Goal: Information Seeking & Learning: Learn about a topic

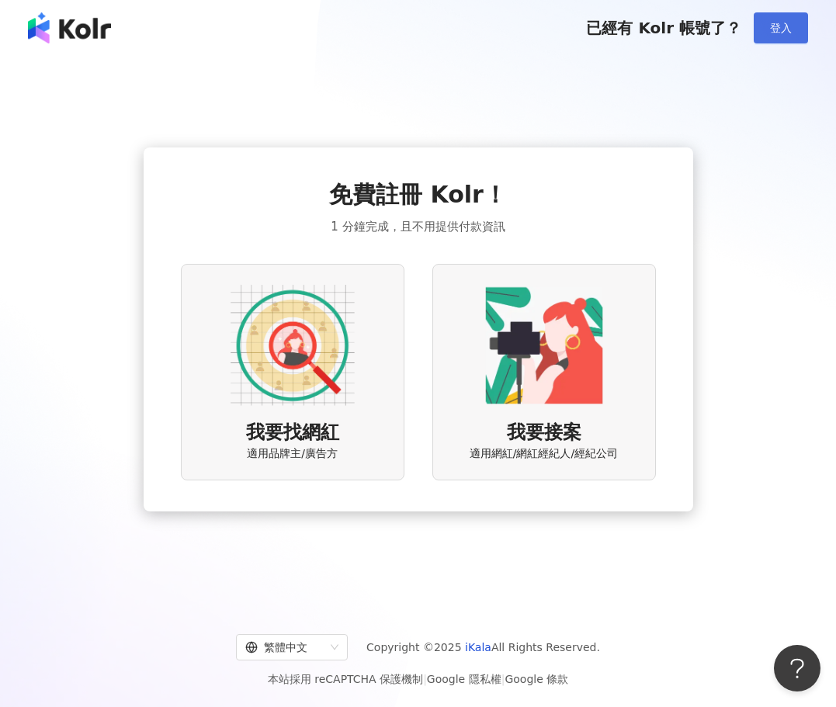
click at [783, 23] on span "登入" at bounding box center [781, 28] width 22 height 12
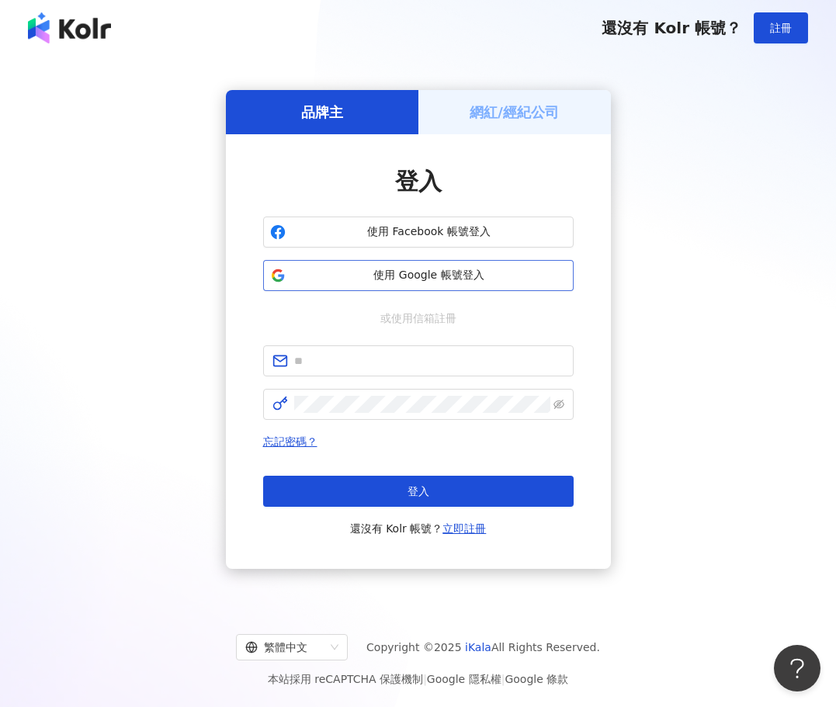
click at [461, 280] on span "使用 Google 帳號登入" at bounding box center [429, 276] width 275 height 16
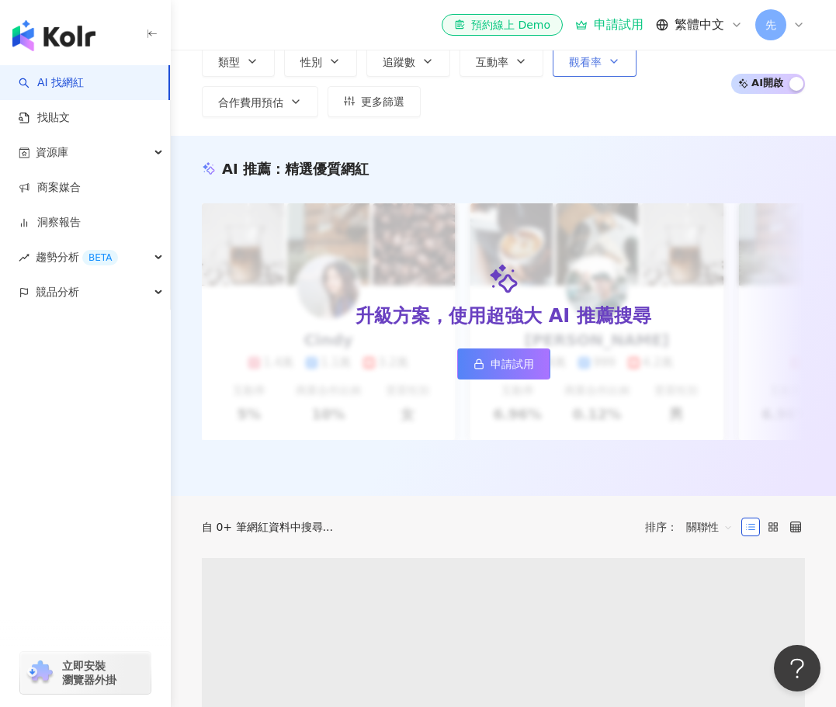
scroll to position [388, 0]
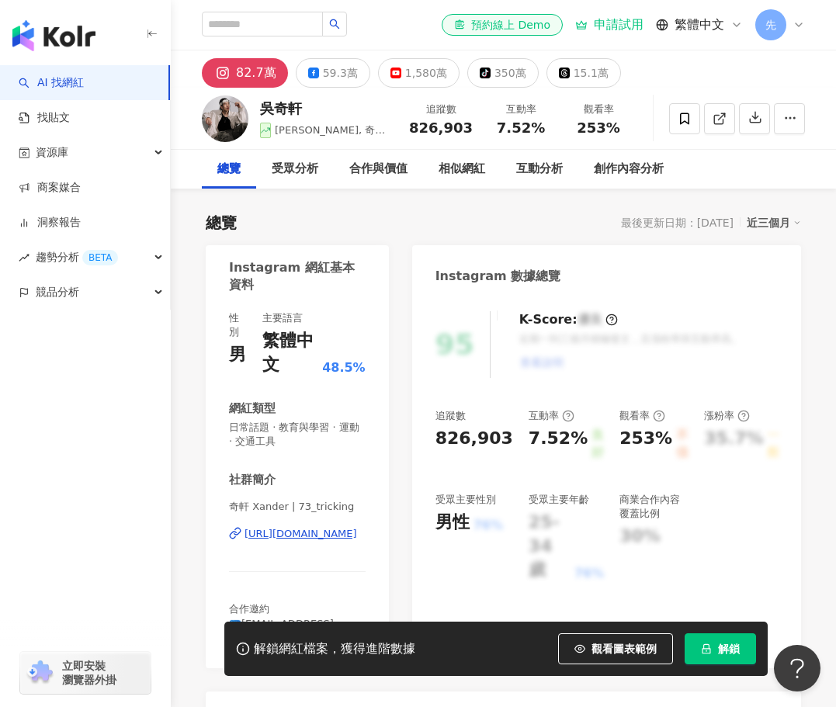
click at [299, 534] on div "[URL][DOMAIN_NAME]" at bounding box center [301, 534] width 113 height 14
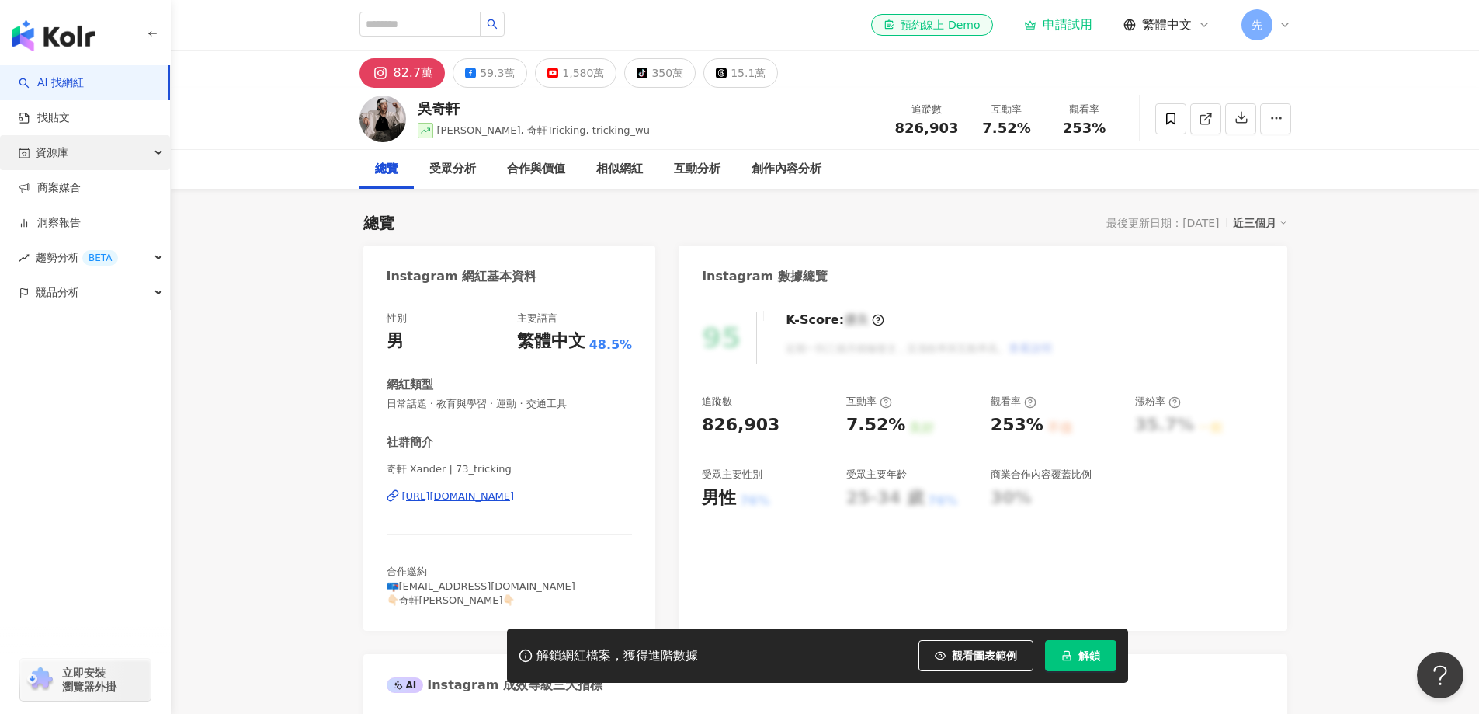
click at [130, 155] on div "資源庫" at bounding box center [85, 152] width 170 height 35
click at [139, 362] on div "趨勢分析 BETA" at bounding box center [85, 362] width 170 height 35
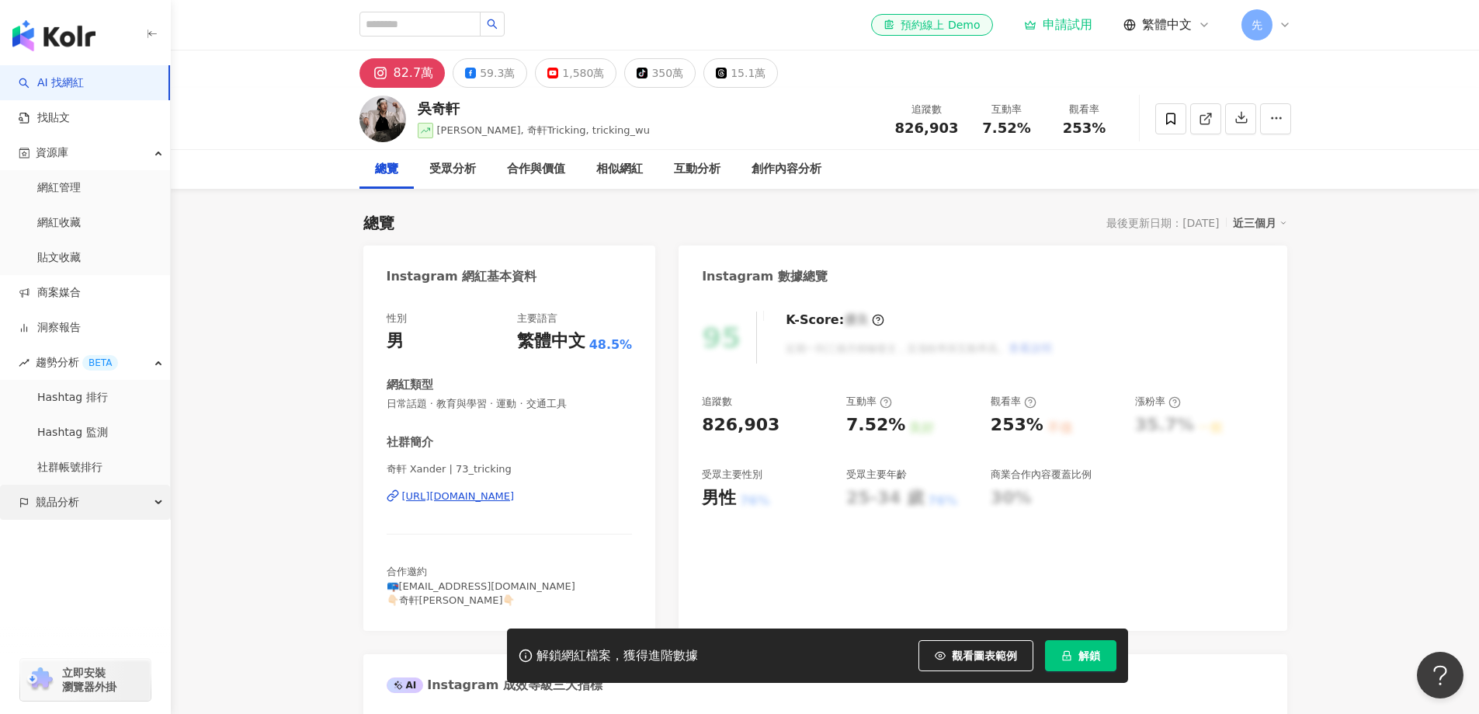
click at [163, 499] on div "競品分析" at bounding box center [85, 502] width 170 height 35
click at [79, 26] on img "button" at bounding box center [53, 35] width 83 height 31
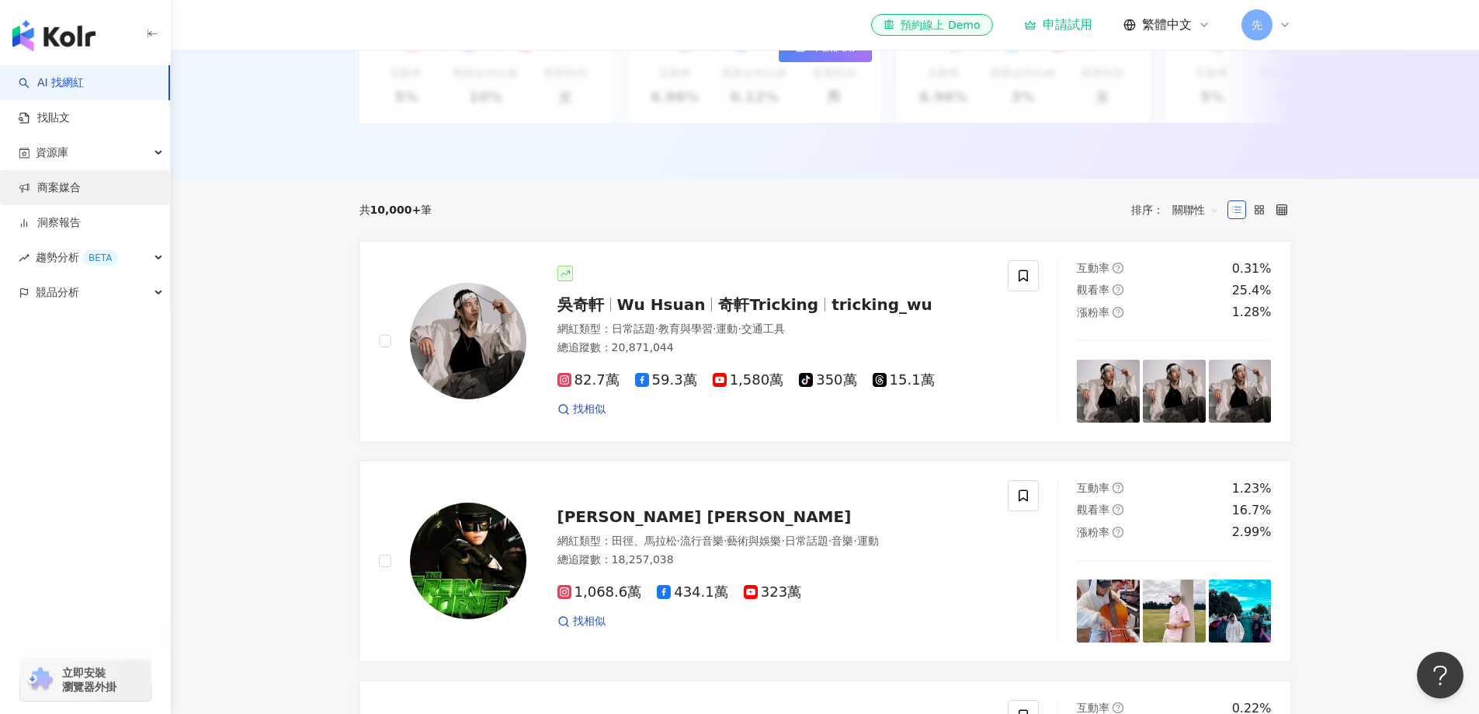
click at [81, 188] on link "商案媒合" at bounding box center [50, 188] width 62 height 16
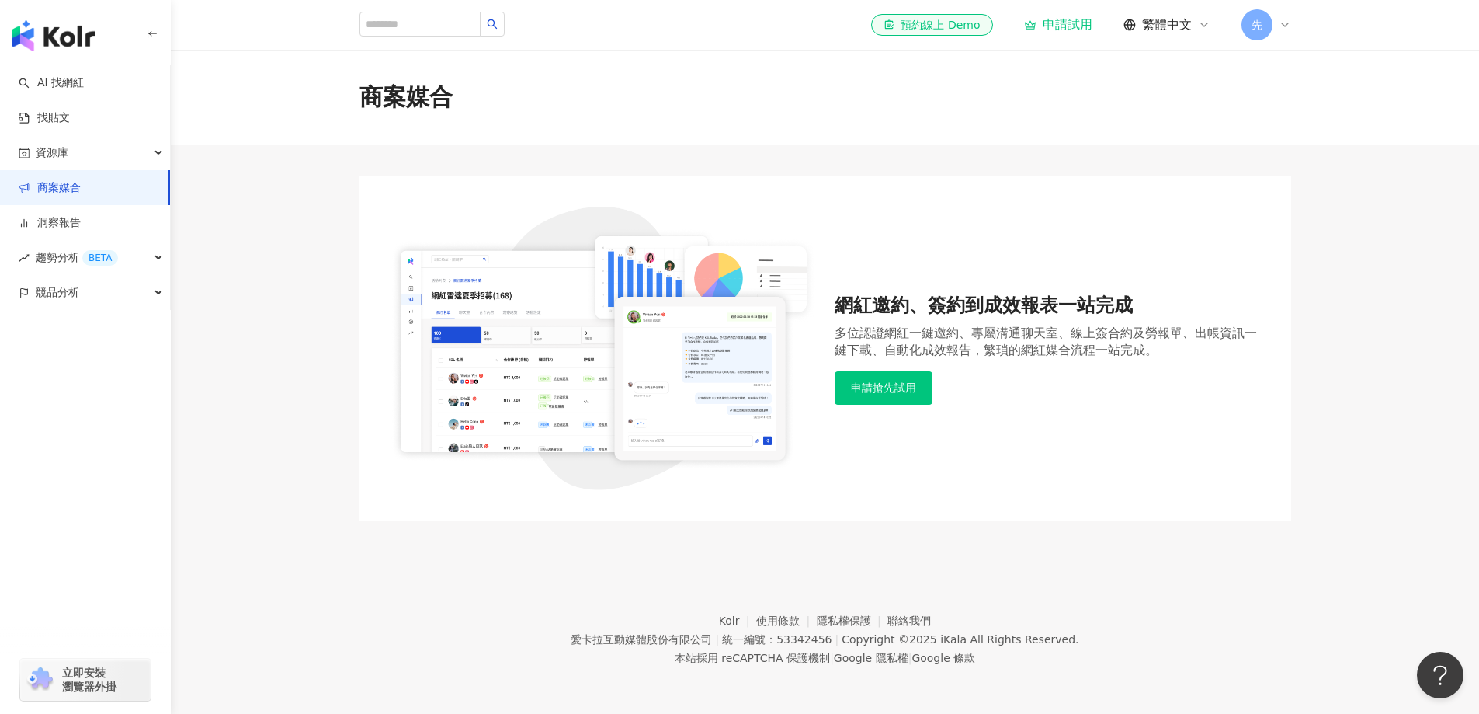
scroll to position [71, 0]
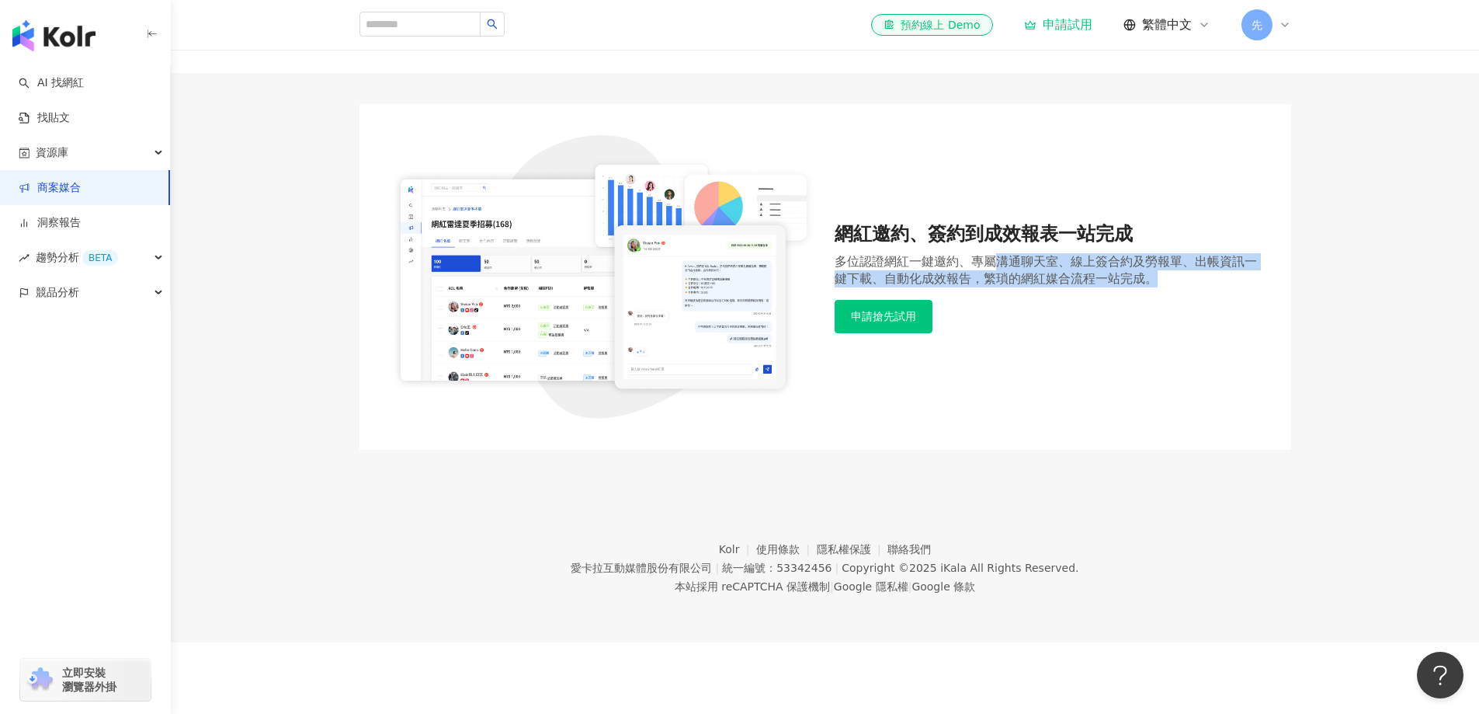
drag, startPoint x: 1065, startPoint y: 269, endPoint x: 1211, endPoint y: 317, distance: 153.7
click at [1201, 301] on div "網紅邀約、簽約到成效報表一站完成 多位認證網紅一鍵邀約、專屬溝通聊天室、線上簽合約及勞報單、出帳資訊一鍵下載、自動化成效報告，繁瑣的網紅媒合流程一站完成。 申…" at bounding box center [1048, 277] width 426 height 112
click at [1201, 395] on div "網紅邀約、簽約到成效報表一站完成 多位認證網紅一鍵邀約、專屬溝通聊天室、線上簽合約及勞報單、出帳資訊一鍵下載、自動化成效報告，繁瑣的網紅媒合流程一站完成。 申…" at bounding box center [826, 276] width 870 height 283
